Goal: Find specific page/section: Find specific page/section

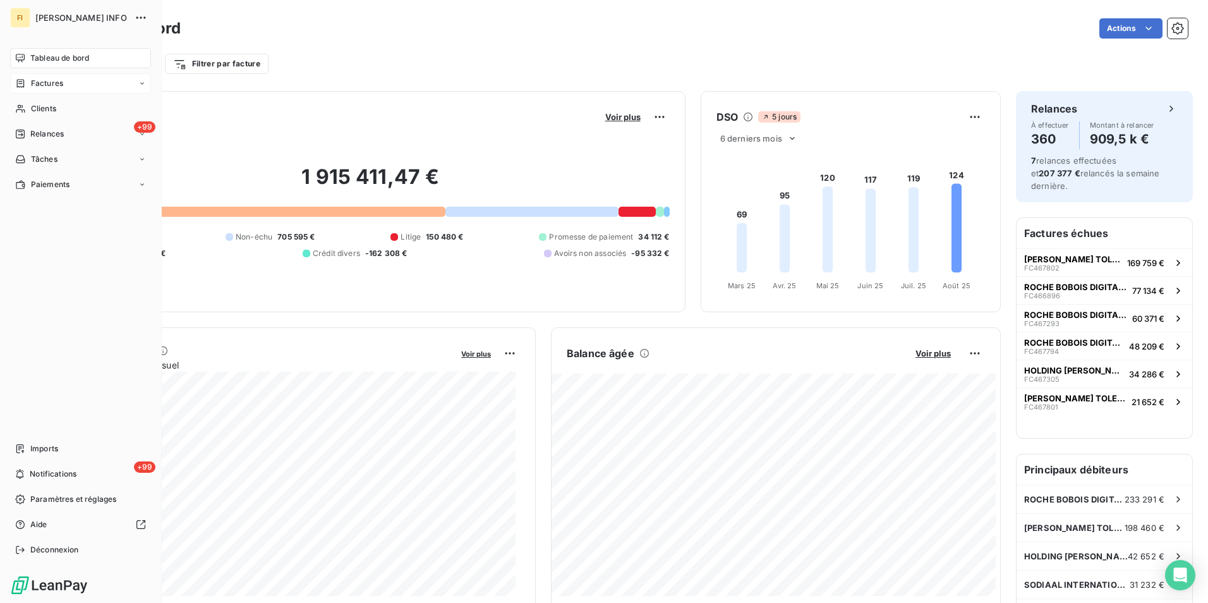
click at [53, 77] on div "Factures" at bounding box center [80, 83] width 141 height 20
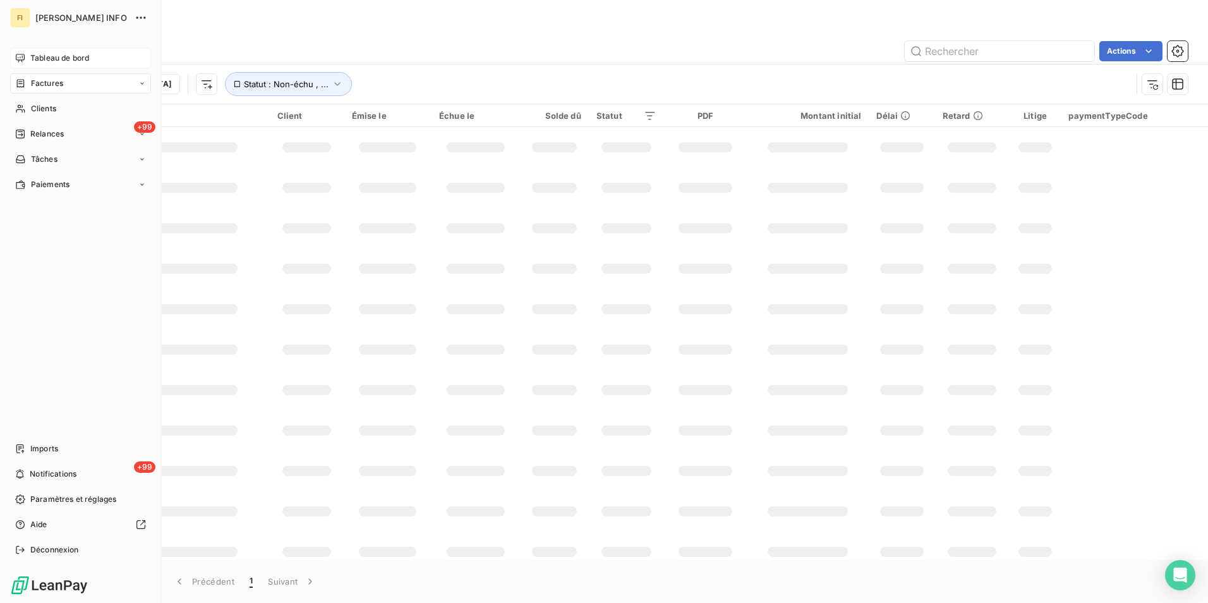
click at [53, 58] on span "Tableau de bord" at bounding box center [59, 57] width 59 height 11
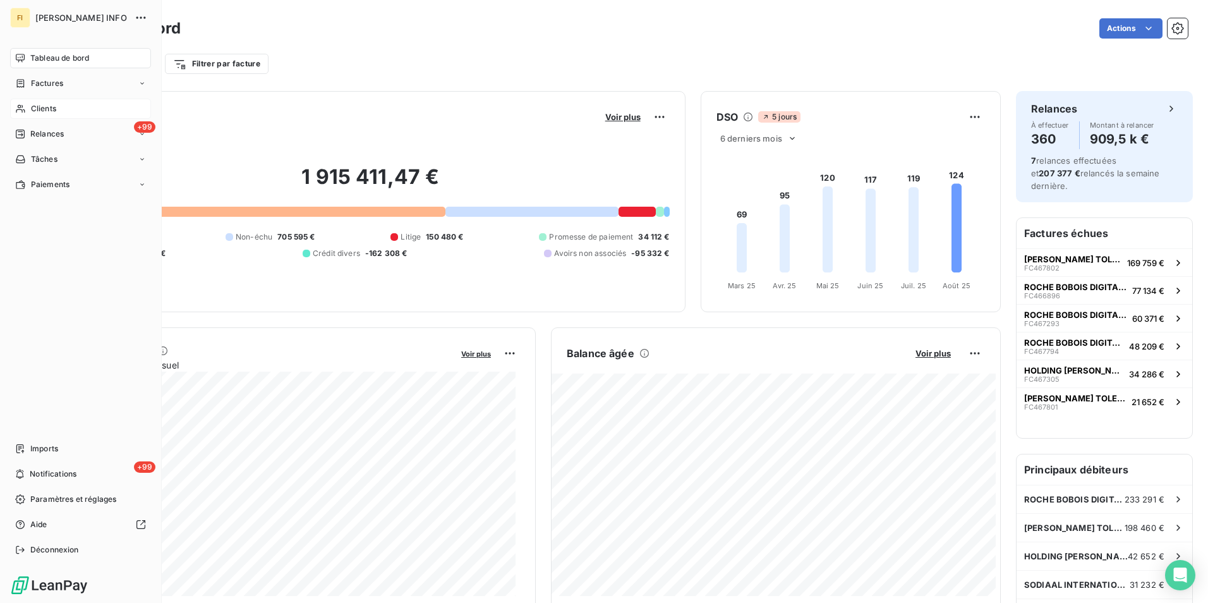
click at [24, 106] on icon at bounding box center [20, 109] width 11 height 10
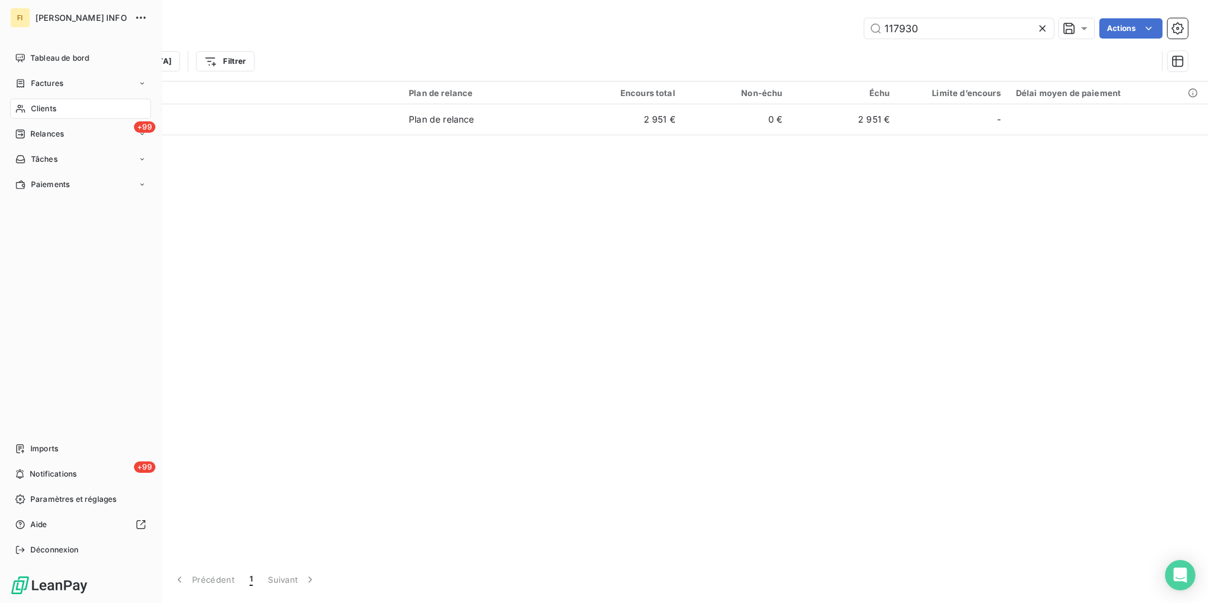
drag, startPoint x: 30, startPoint y: 59, endPoint x: 42, endPoint y: 73, distance: 18.3
click at [30, 59] on div "Tableau de bord" at bounding box center [80, 58] width 141 height 20
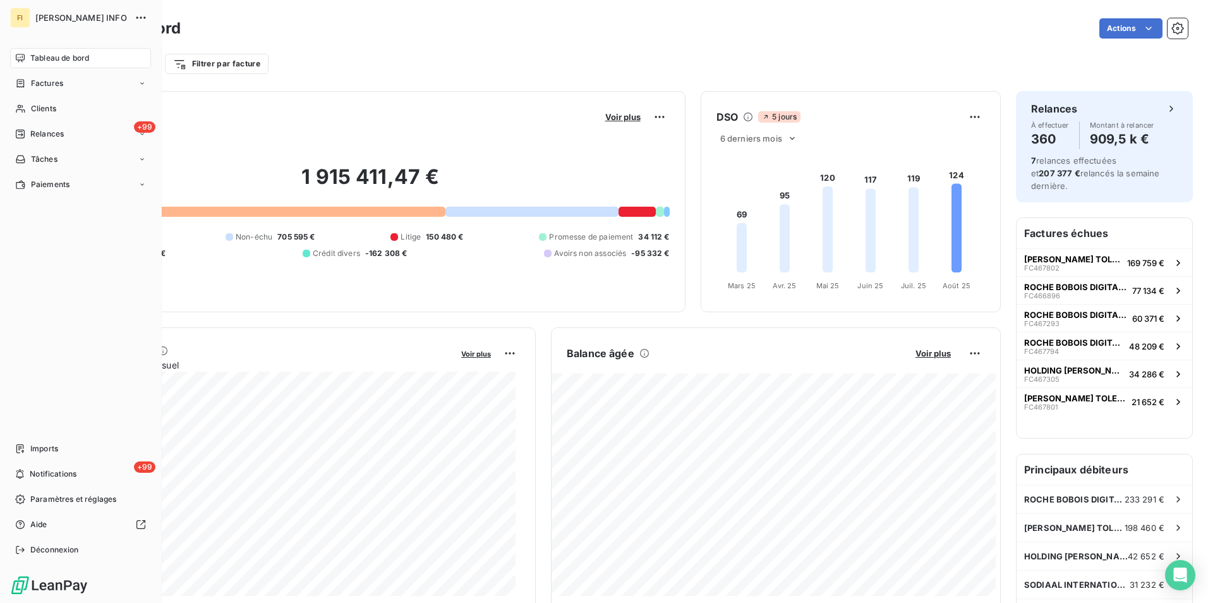
drag, startPoint x: 65, startPoint y: 118, endPoint x: 155, endPoint y: 114, distance: 90.4
click at [66, 118] on div "Clients" at bounding box center [80, 109] width 141 height 20
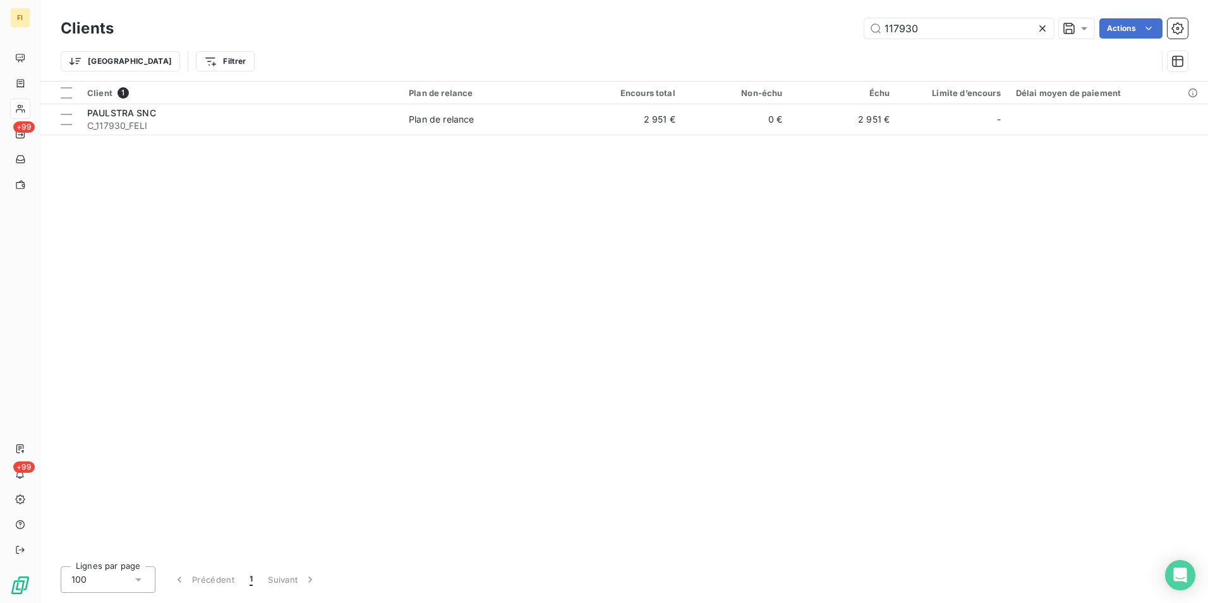
drag, startPoint x: 926, startPoint y: 28, endPoint x: 621, endPoint y: 45, distance: 305.7
click at [633, 45] on div "Clients 117930 Actions Trier Filtrer" at bounding box center [624, 48] width 1127 height 66
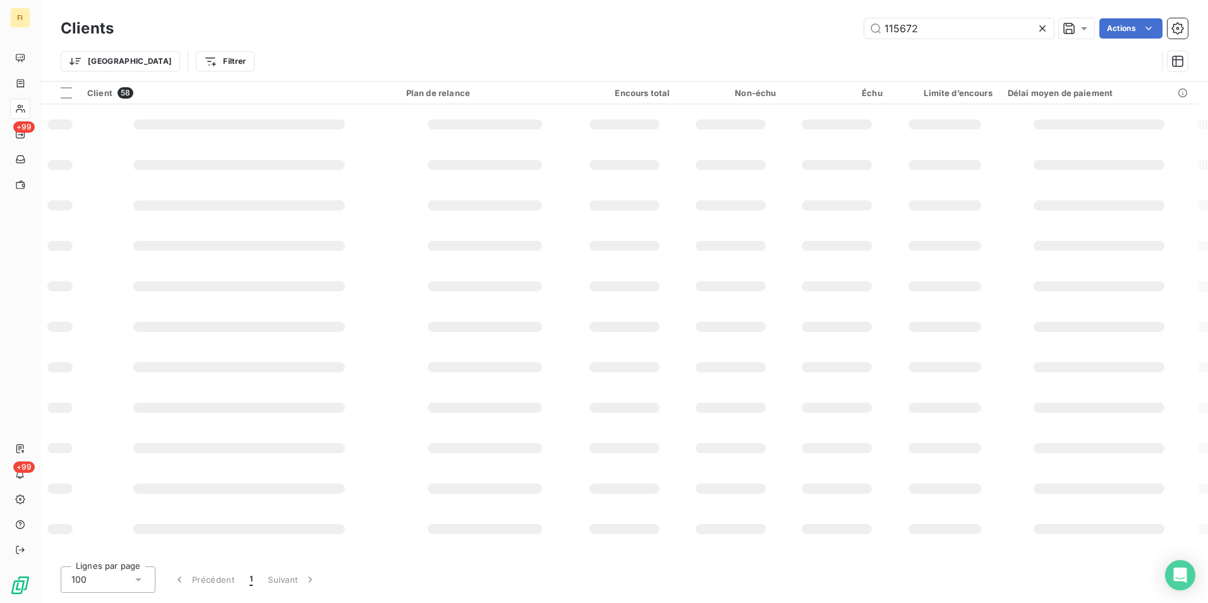
type input "115672"
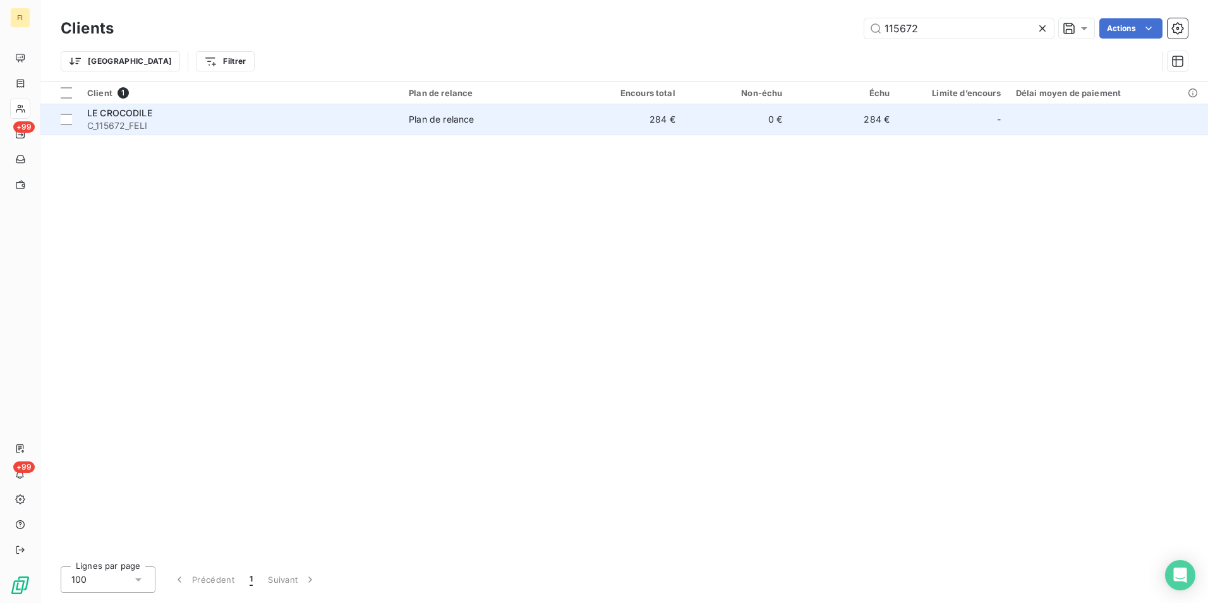
click at [535, 129] on td "Plan de relance" at bounding box center [488, 119] width 174 height 30
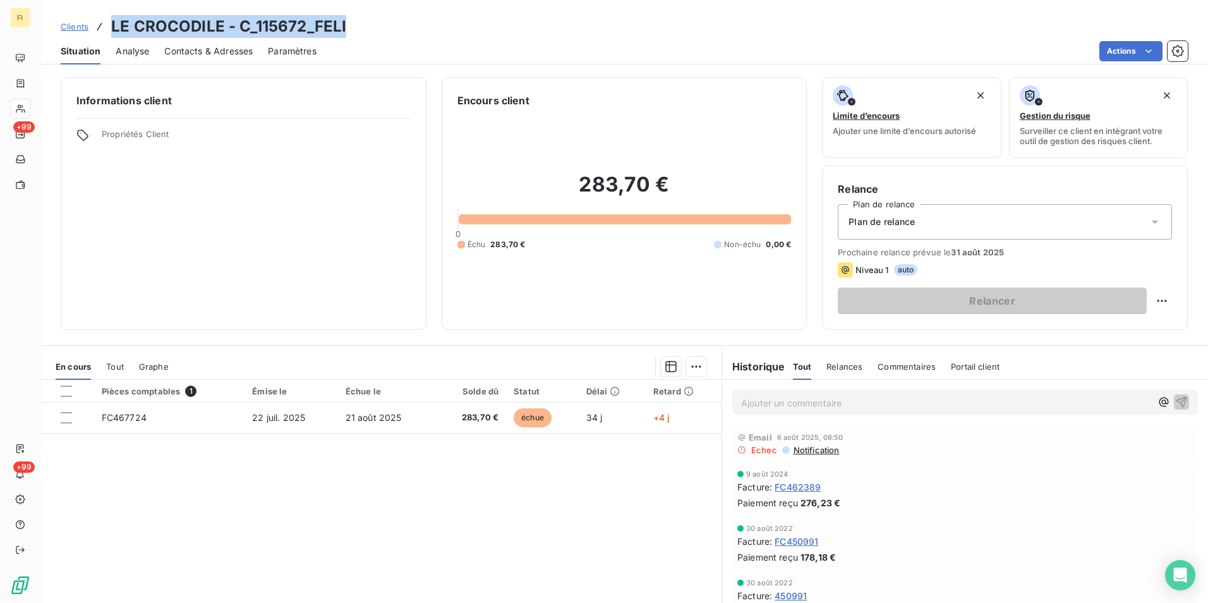
drag, startPoint x: 351, startPoint y: 28, endPoint x: 112, endPoint y: 23, distance: 238.3
click at [112, 23] on div "Clients LE CROCODILE - C_115672_FELI" at bounding box center [624, 26] width 1168 height 23
copy h3 "LE CROCODILE - C_115672_FELI"
click at [83, 20] on link "Clients" at bounding box center [75, 26] width 28 height 13
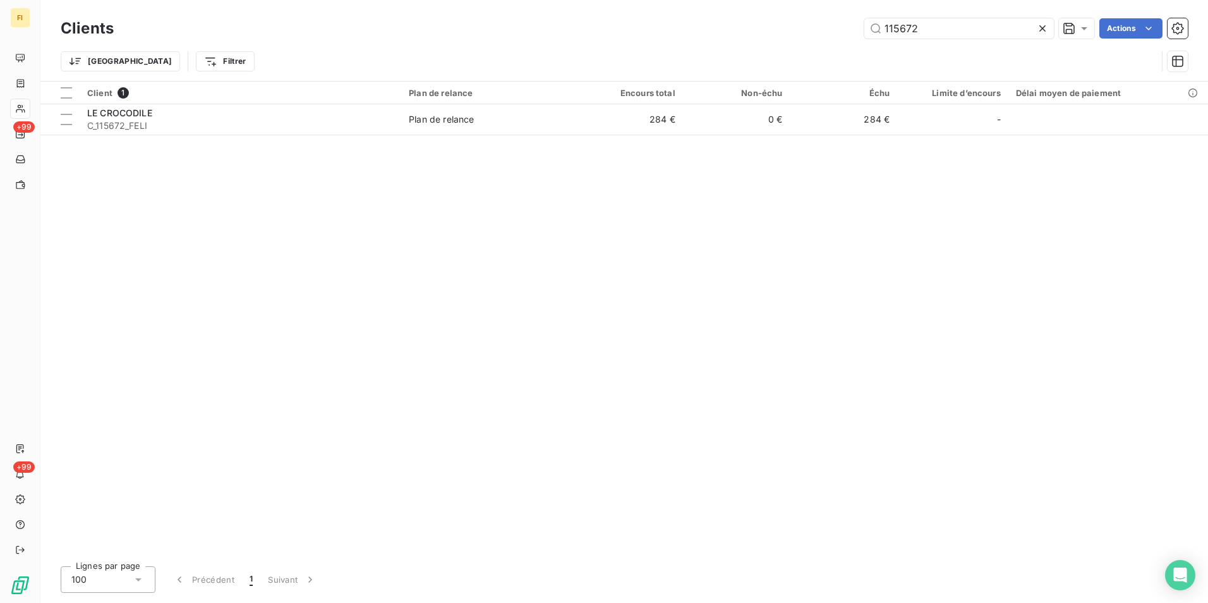
drag, startPoint x: 926, startPoint y: 36, endPoint x: 621, endPoint y: 48, distance: 305.4
click at [692, 38] on div "115672 Actions" at bounding box center [658, 28] width 1059 height 20
type input "catu"
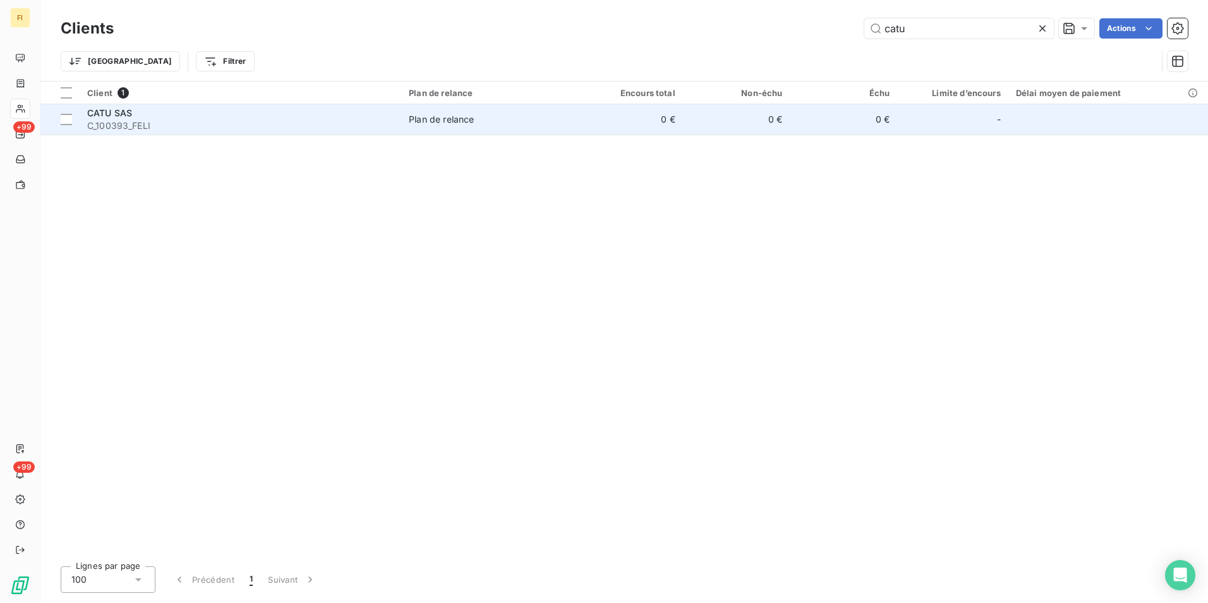
click at [495, 122] on span "Plan de relance" at bounding box center [488, 119] width 159 height 13
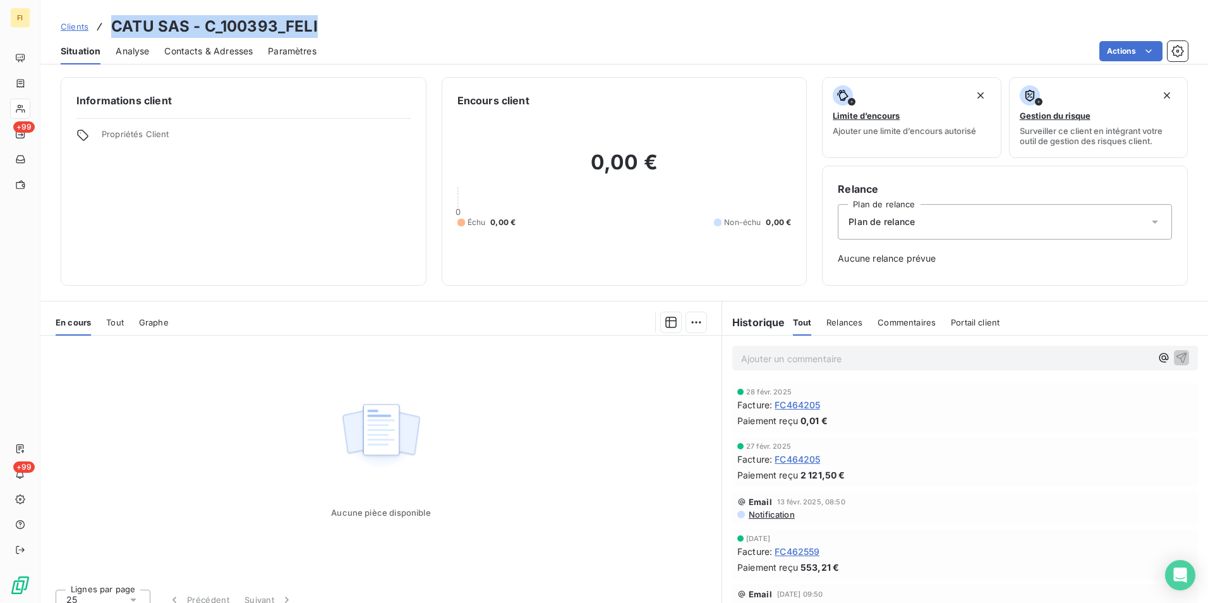
drag, startPoint x: 351, startPoint y: 22, endPoint x: 113, endPoint y: 23, distance: 238.2
click at [113, 23] on div "Clients CATU SAS - C_100393_FELI" at bounding box center [624, 26] width 1168 height 23
copy h3 "CATU SAS - C_100393_FELI"
